Goal: Find specific page/section: Find specific page/section

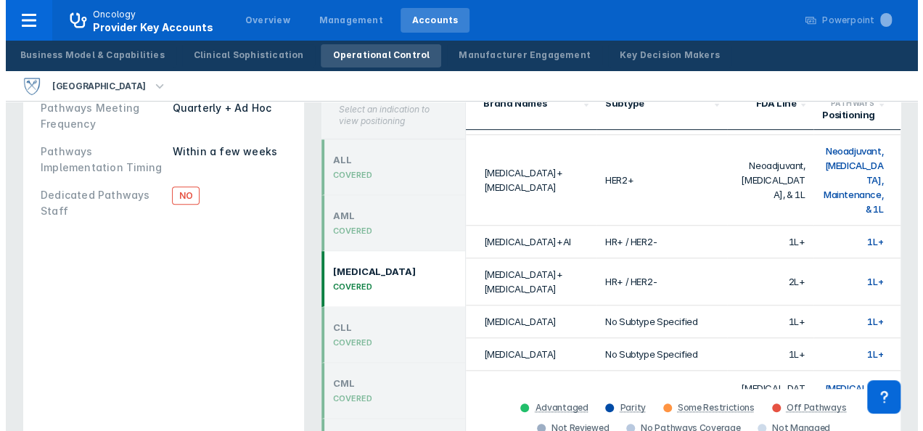
scroll to position [324, 0]
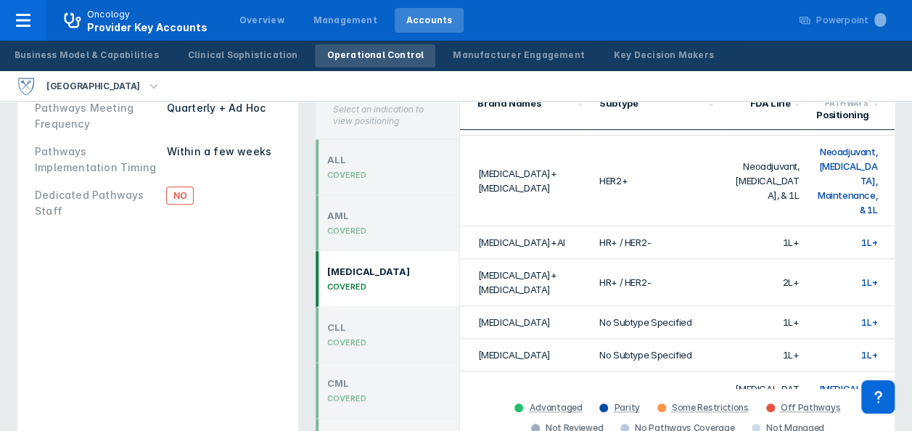
click at [146, 87] on icon "button" at bounding box center [154, 86] width 16 height 16
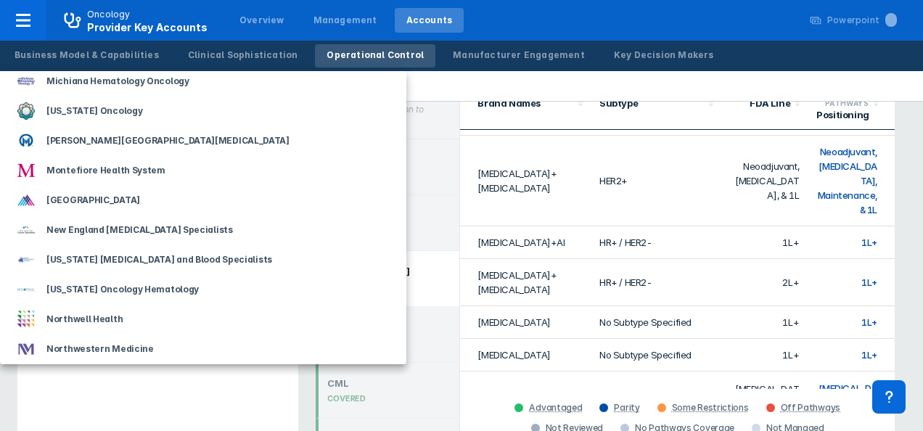
scroll to position [941, 0]
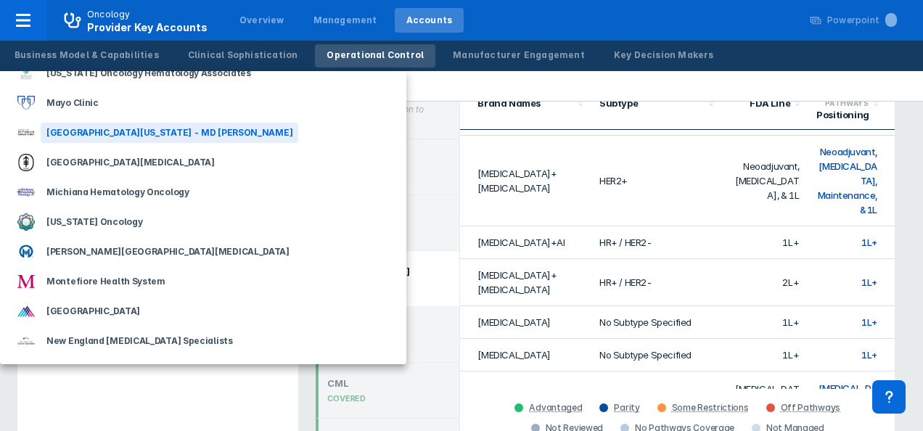
click at [182, 126] on div "[GEOGRAPHIC_DATA][US_STATE] - MD [PERSON_NAME]" at bounding box center [169, 133] width 257 height 20
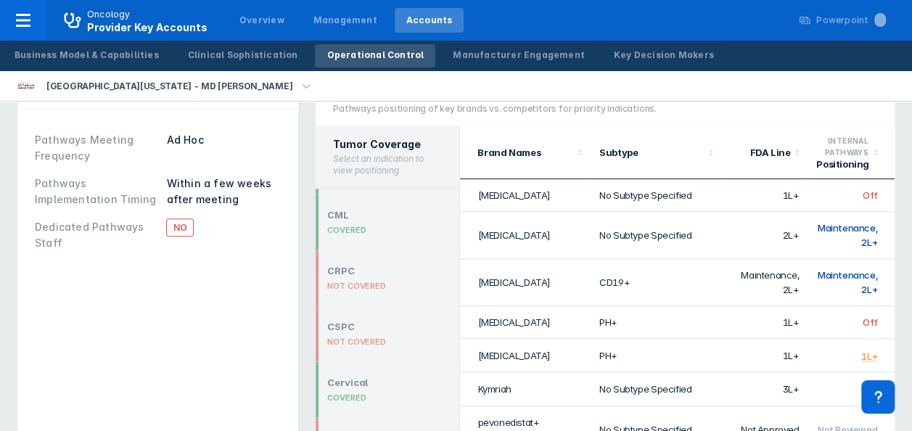
scroll to position [73, 0]
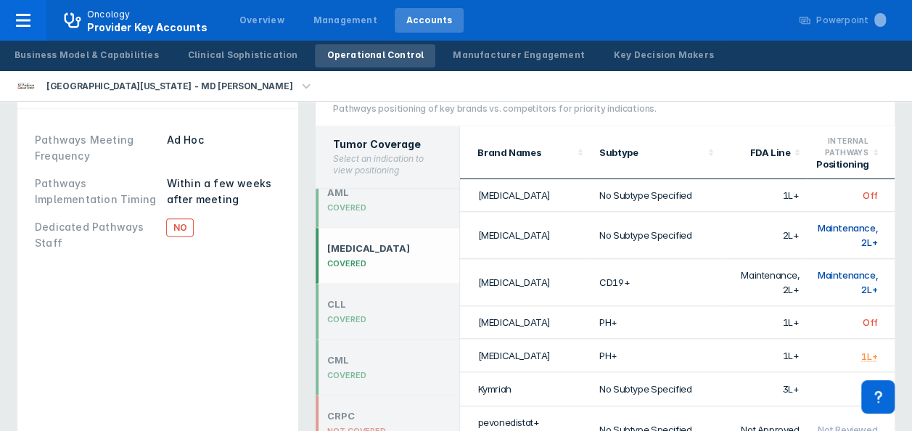
click at [360, 258] on div "COVERED" at bounding box center [368, 263] width 83 height 10
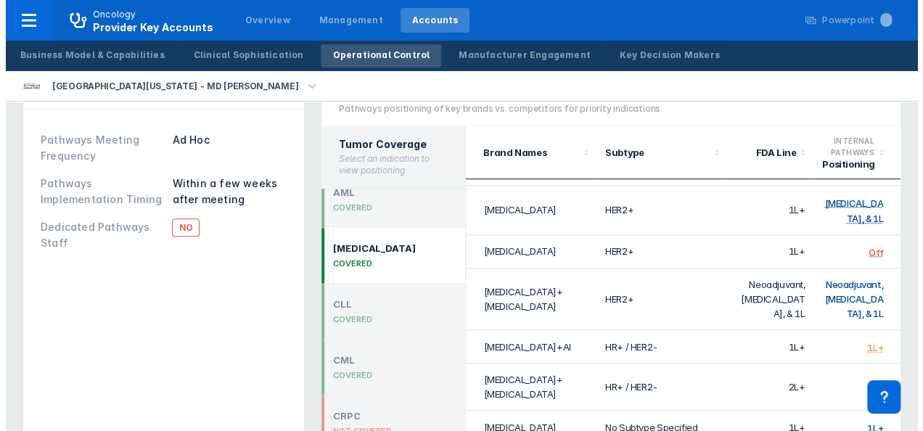
scroll to position [363, 0]
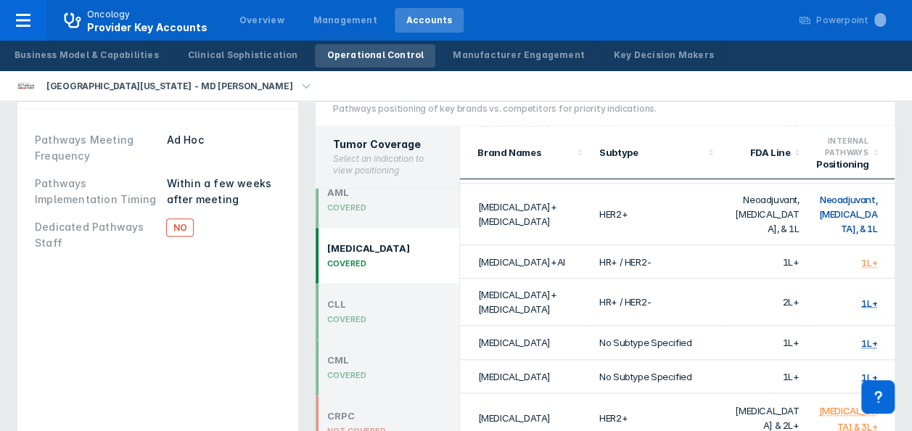
click at [298, 83] on icon "button" at bounding box center [306, 86] width 16 height 16
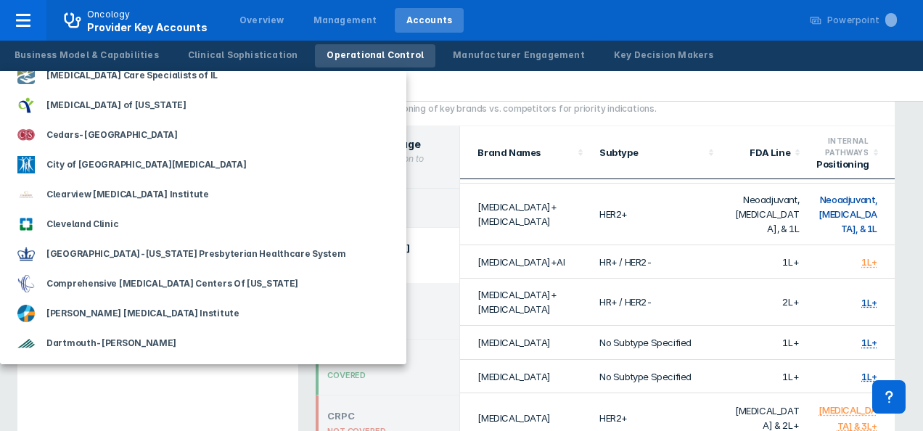
scroll to position [580, 0]
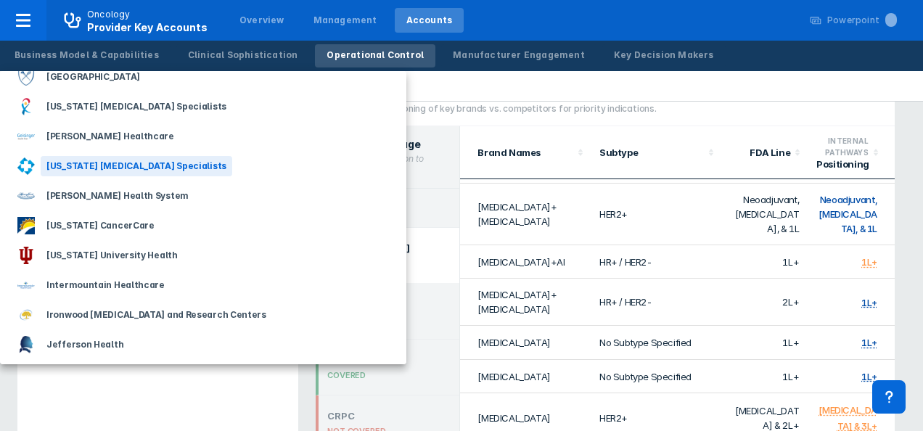
click at [140, 165] on div "[US_STATE] [MEDICAL_DATA] Specialists" at bounding box center [136, 166] width 191 height 20
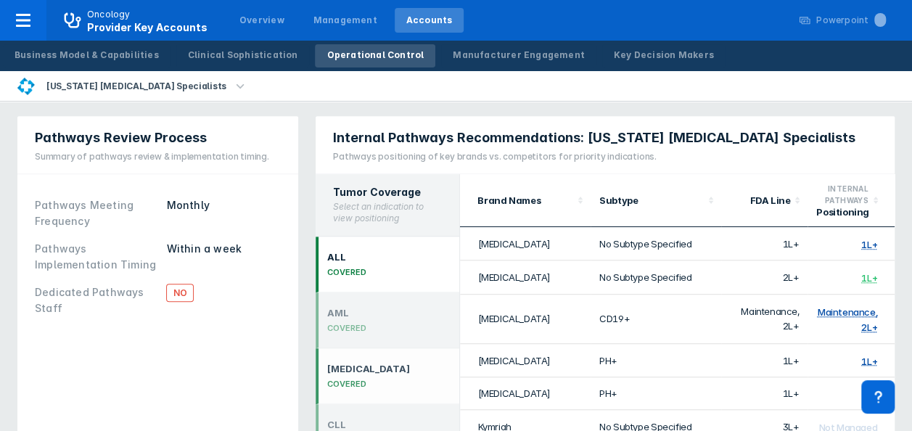
click at [371, 363] on div "[MEDICAL_DATA]" at bounding box center [368, 369] width 83 height 12
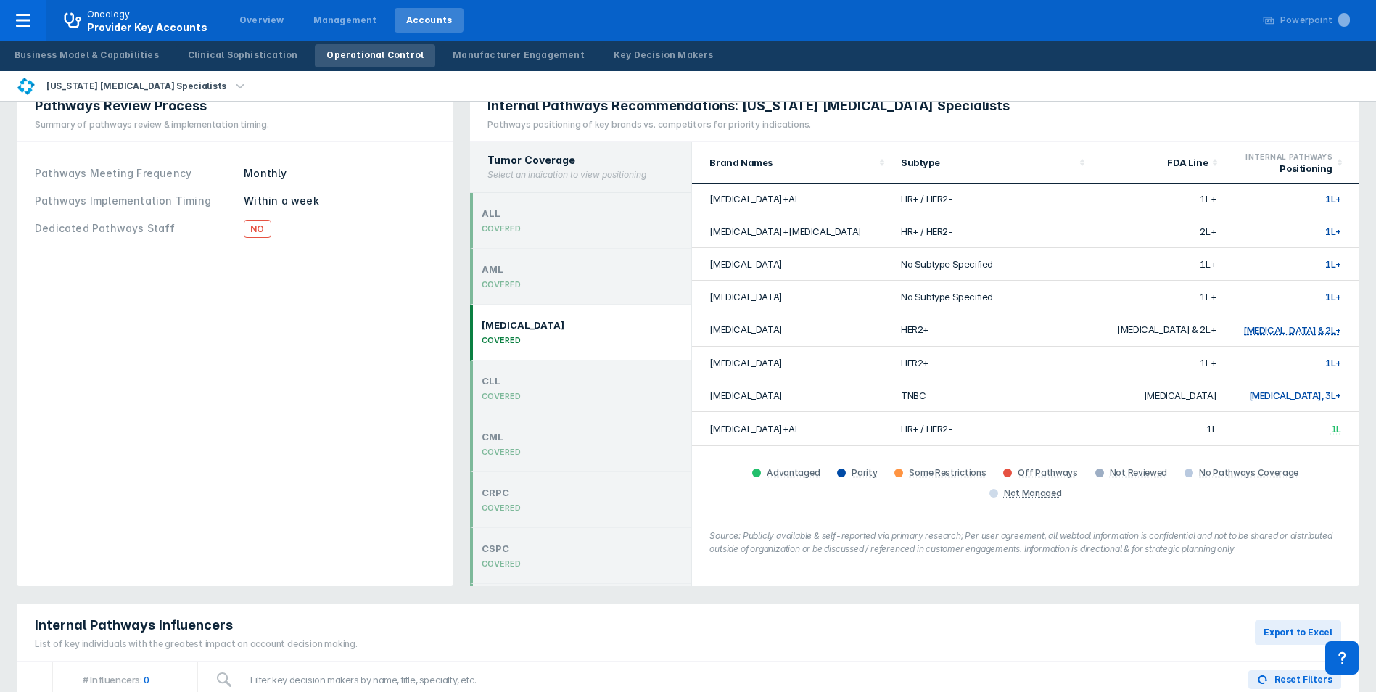
scroll to position [363, 0]
